Goal: Find specific page/section: Find specific page/section

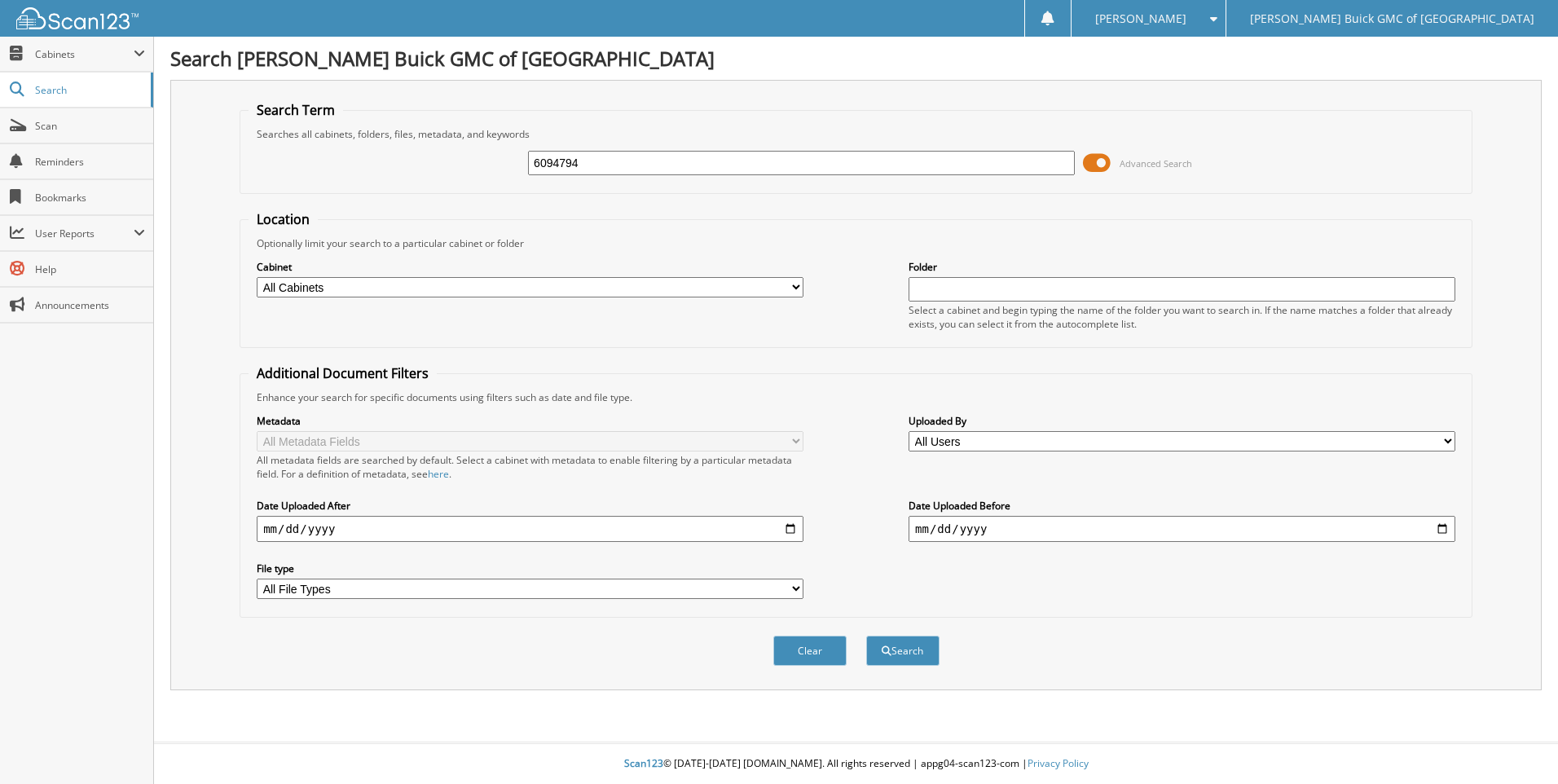
type input "6094794"
click at [866, 635] on button "Search" at bounding box center [903, 650] width 74 height 30
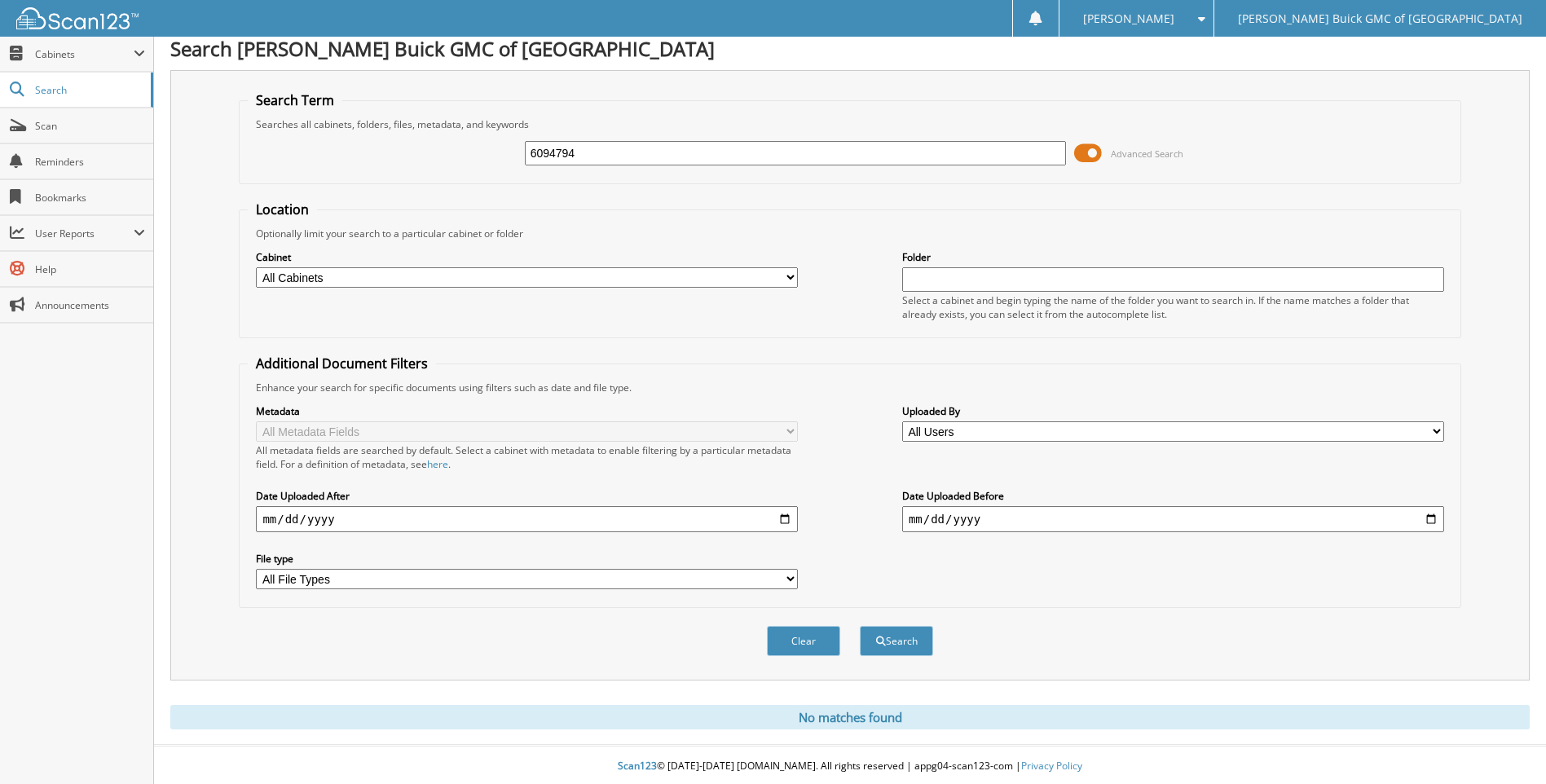
scroll to position [13, 0]
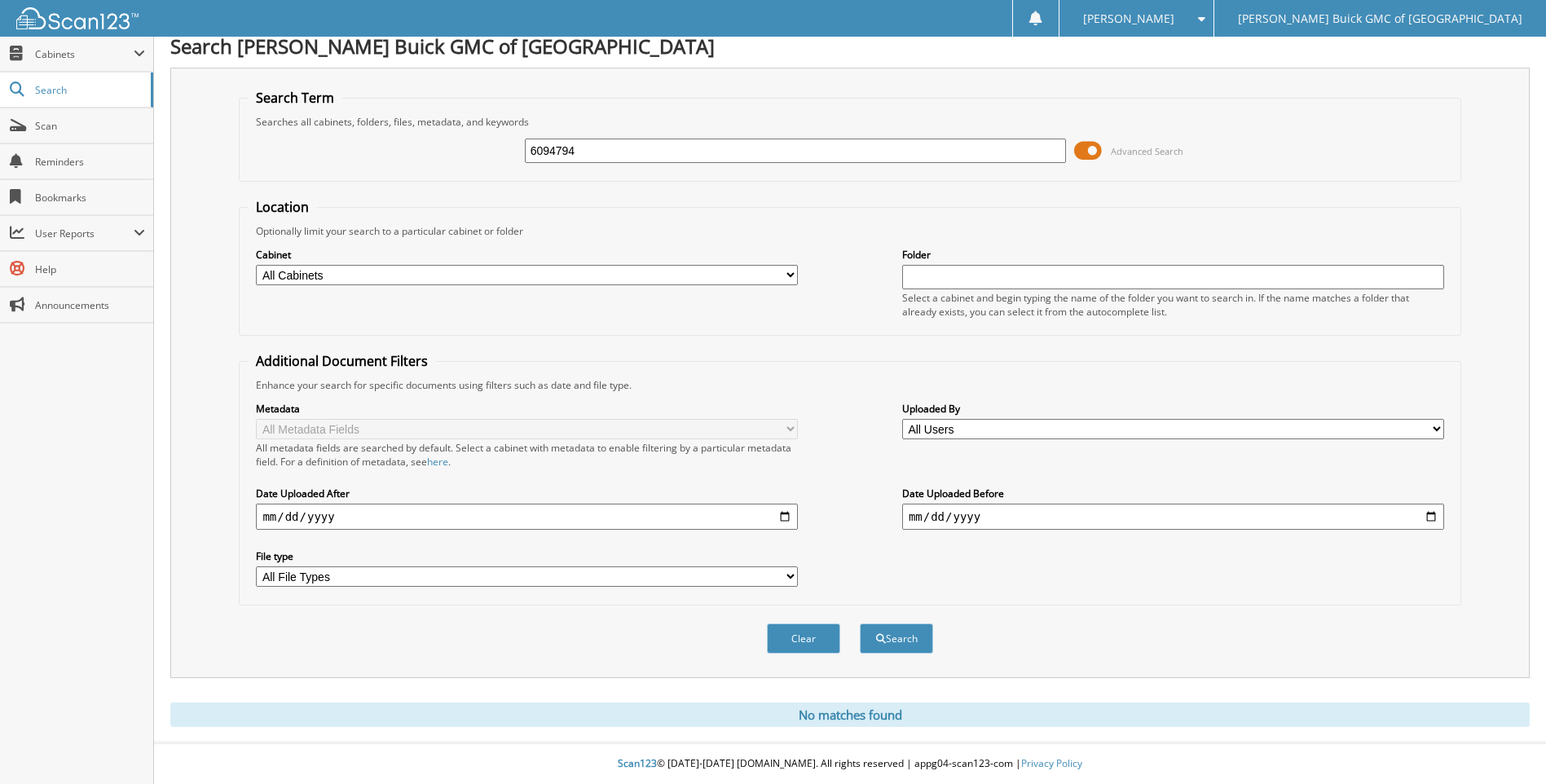
drag, startPoint x: 618, startPoint y: 155, endPoint x: 264, endPoint y: 138, distance: 354.4
click at [300, 138] on div "6094794 Advanced Search" at bounding box center [850, 151] width 1203 height 44
type input "6098380"
click at [860, 623] on button "Search" at bounding box center [896, 638] width 74 height 30
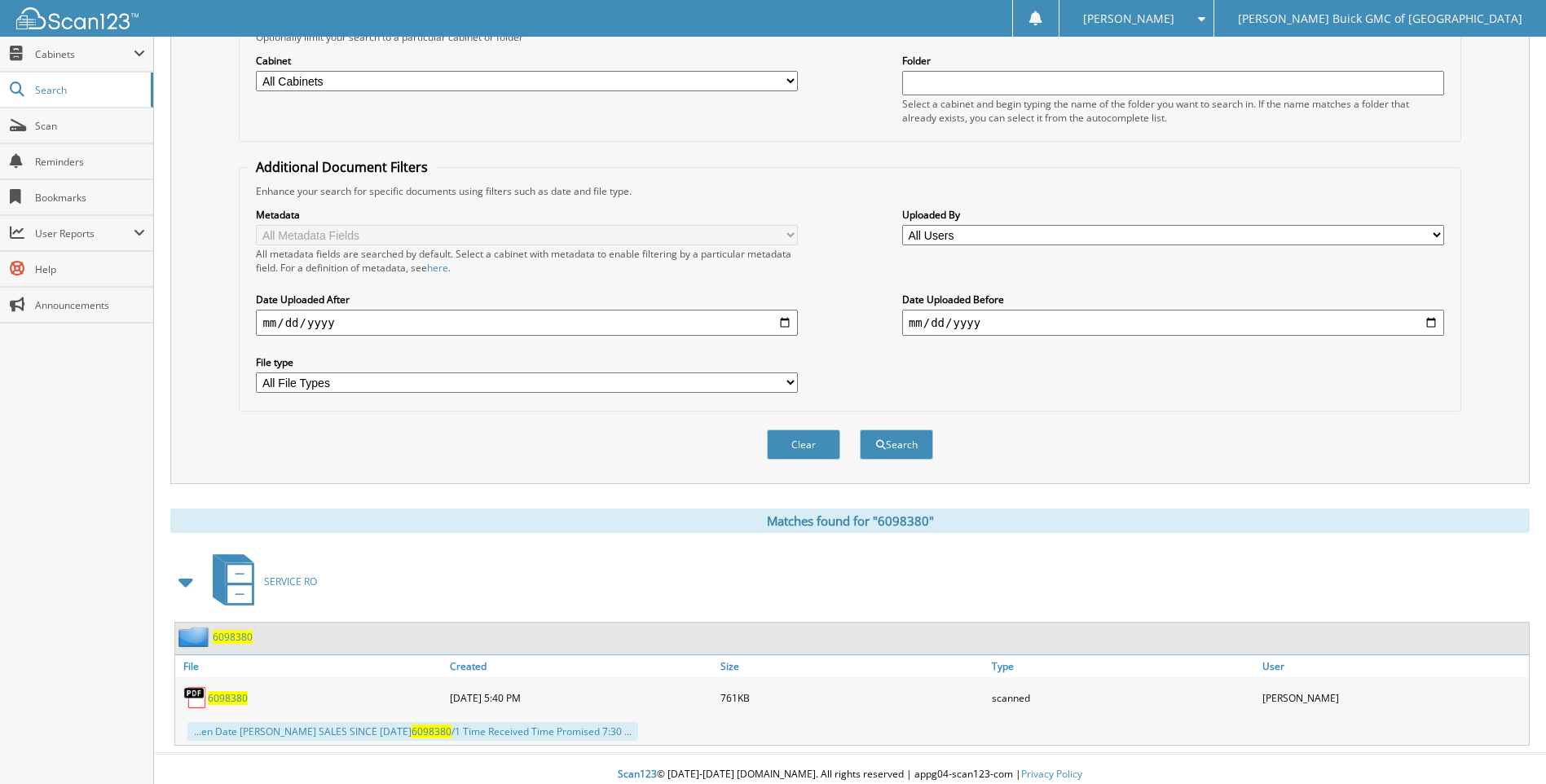
scroll to position [217, 0]
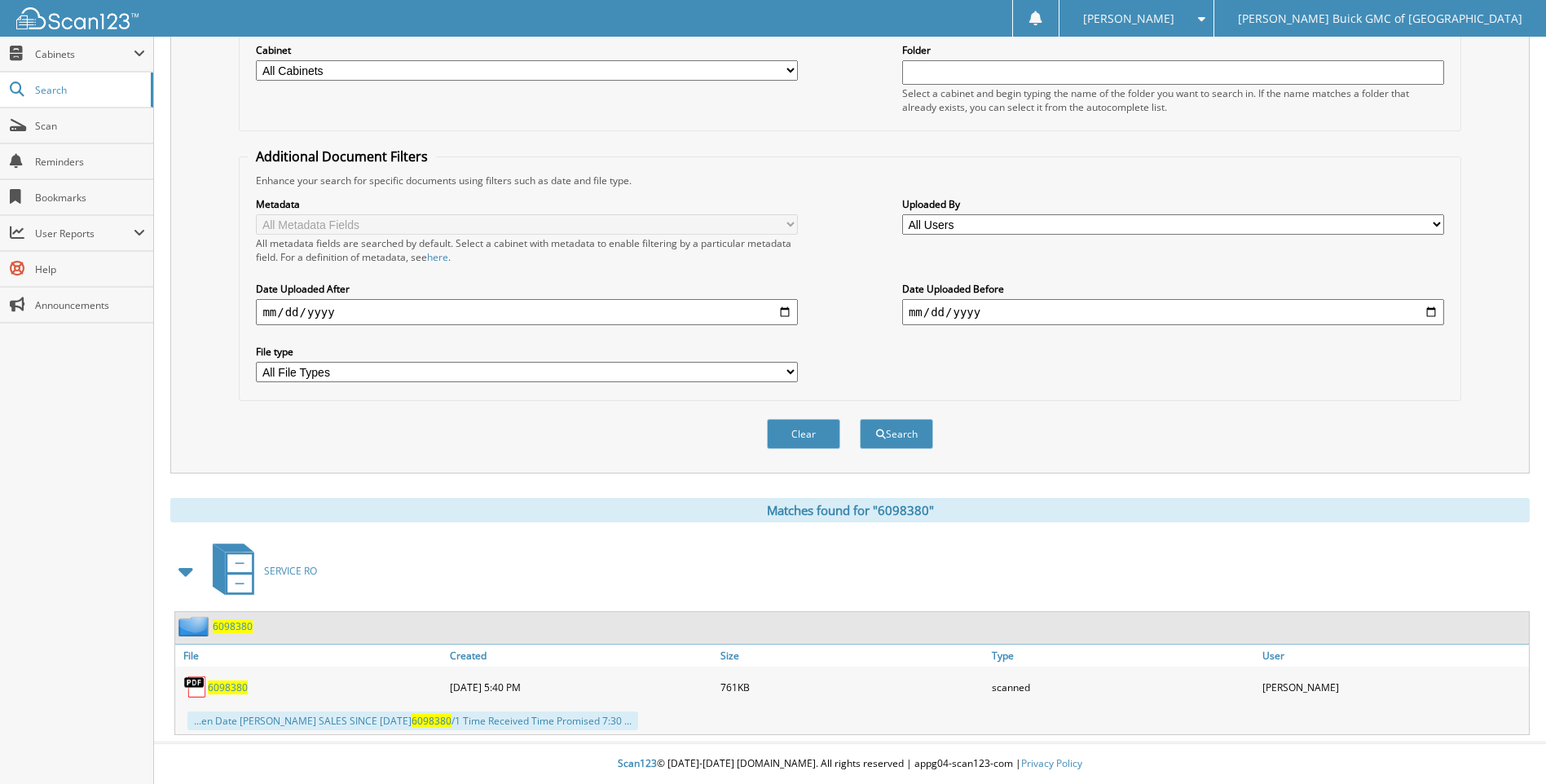
click at [234, 684] on span "6098380" at bounding box center [228, 687] width 40 height 14
